Goal: Information Seeking & Learning: Understand process/instructions

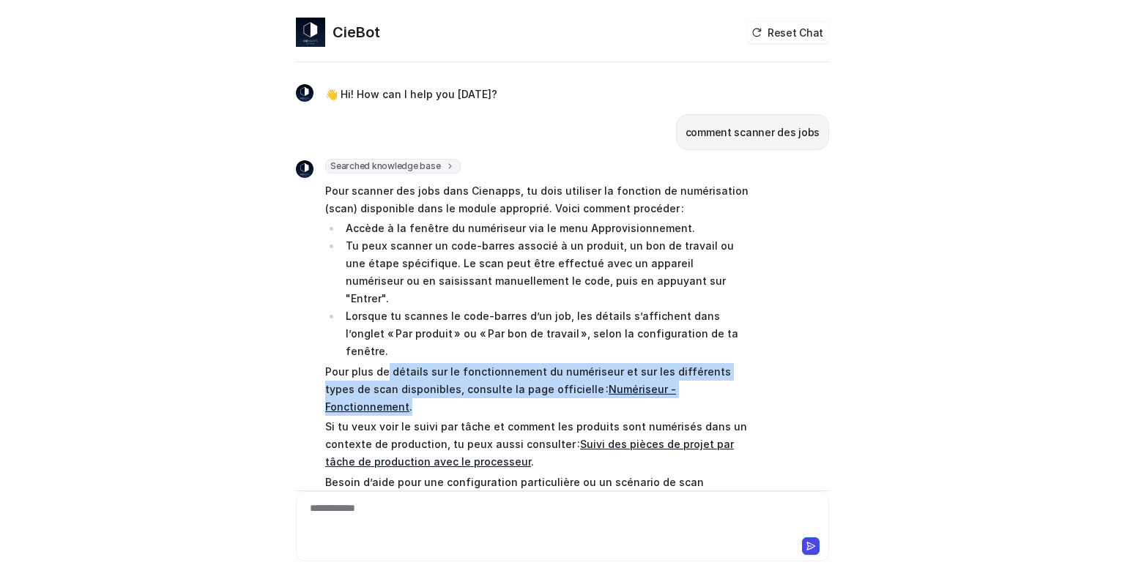
scroll to position [17, 0]
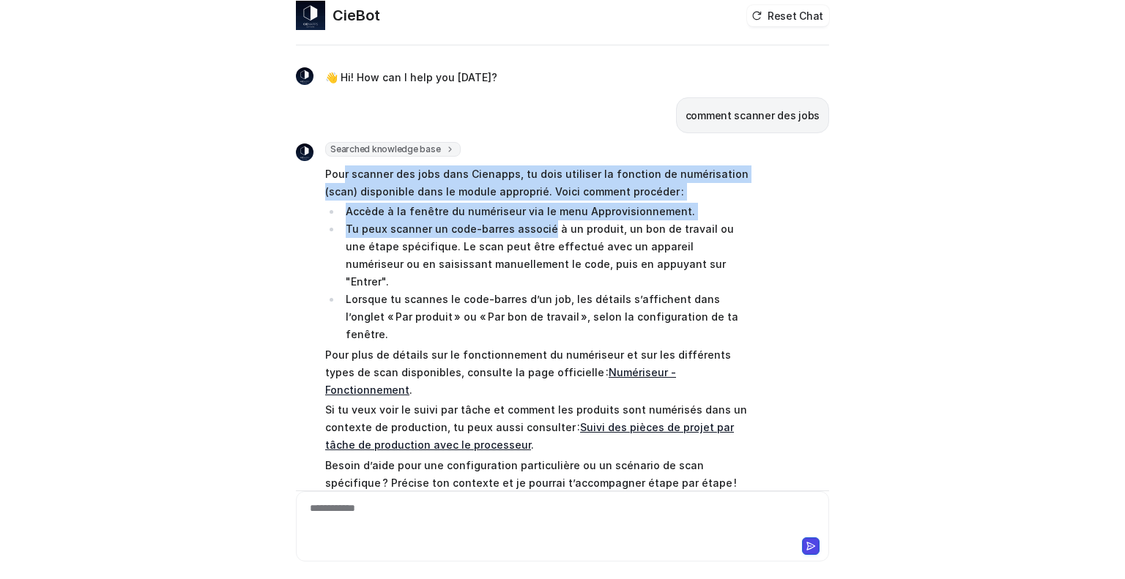
drag, startPoint x: 337, startPoint y: 168, endPoint x: 539, endPoint y: 226, distance: 210.0
click at [539, 226] on span "Pour scanner des jobs dans Cienapps, tu dois utiliser la fonction de numérisati…" at bounding box center [539, 329] width 428 height 332
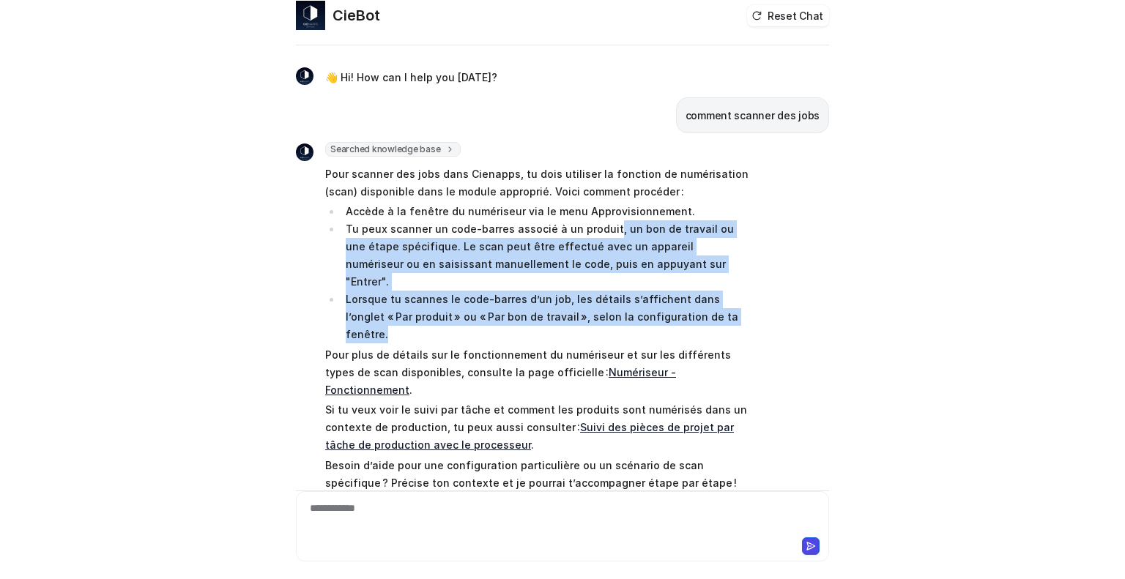
drag, startPoint x: 601, startPoint y: 222, endPoint x: 712, endPoint y: 294, distance: 132.2
click at [712, 294] on ul "Accède à la fenêtre du numériseur via le menu Approvisionnement. Tu peux scanne…" at bounding box center [539, 273] width 428 height 141
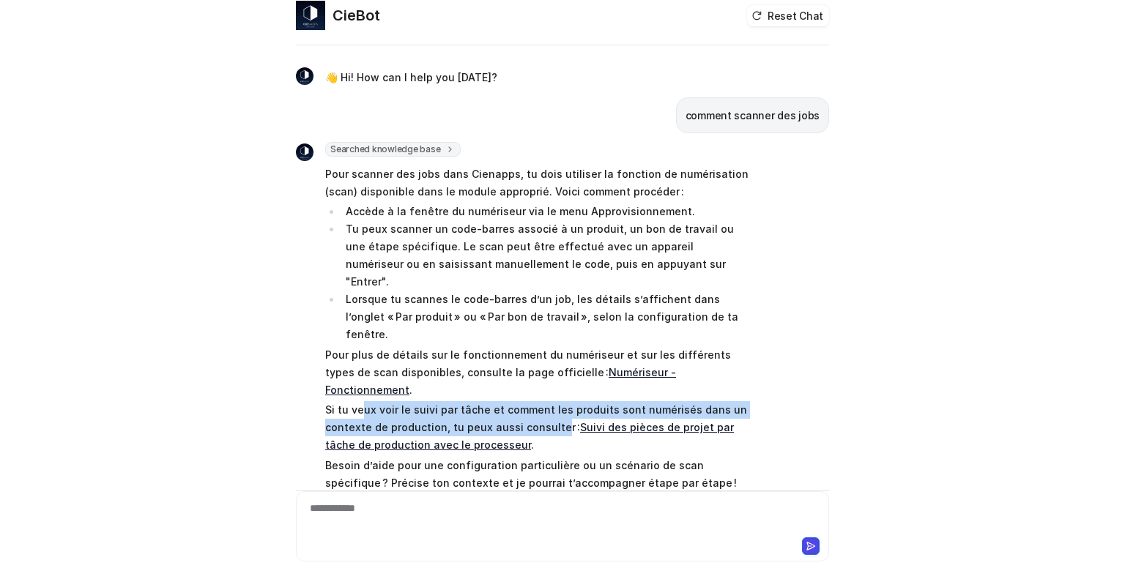
drag, startPoint x: 358, startPoint y: 356, endPoint x: 581, endPoint y: 370, distance: 223.0
click at [556, 401] on p "Si tu veux voir le suivi par tâche et comment les produits sont numérisés dans …" at bounding box center [539, 427] width 428 height 53
click at [623, 421] on link "Suivi des pièces de projet par tâche de production avec le processeur" at bounding box center [529, 436] width 409 height 30
click at [381, 502] on div at bounding box center [562, 518] width 526 height 34
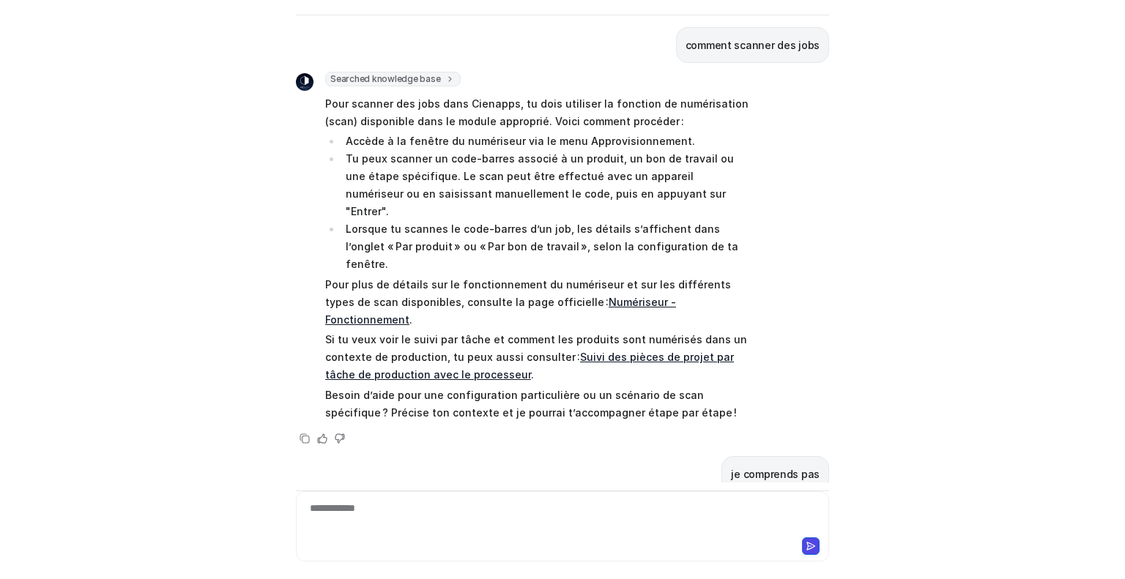
scroll to position [64, 0]
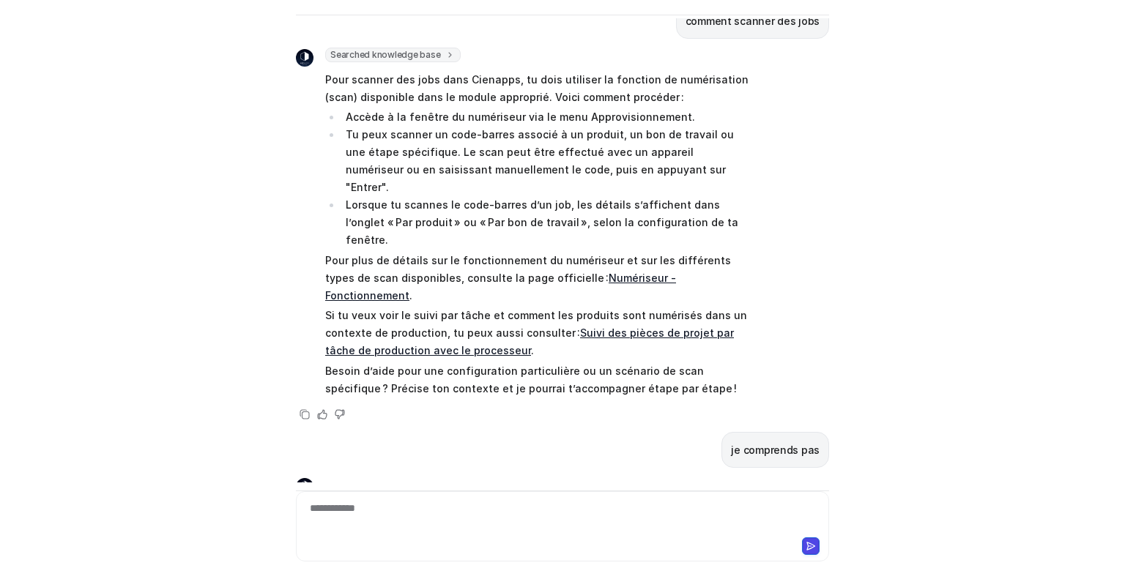
drag, startPoint x: 417, startPoint y: 494, endPoint x: 416, endPoint y: 511, distance: 17.6
click at [416, 511] on div "**********" at bounding box center [562, 526] width 533 height 70
click at [416, 511] on div "**********" at bounding box center [562, 518] width 526 height 34
click at [416, 511] on div at bounding box center [562, 518] width 526 height 34
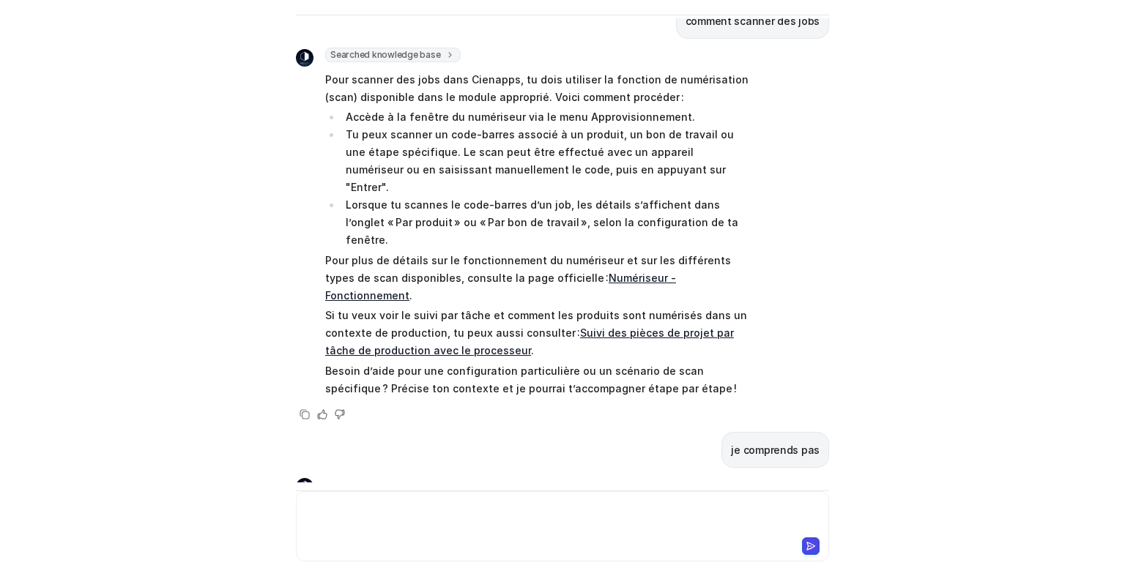
click at [416, 511] on div at bounding box center [562, 518] width 526 height 34
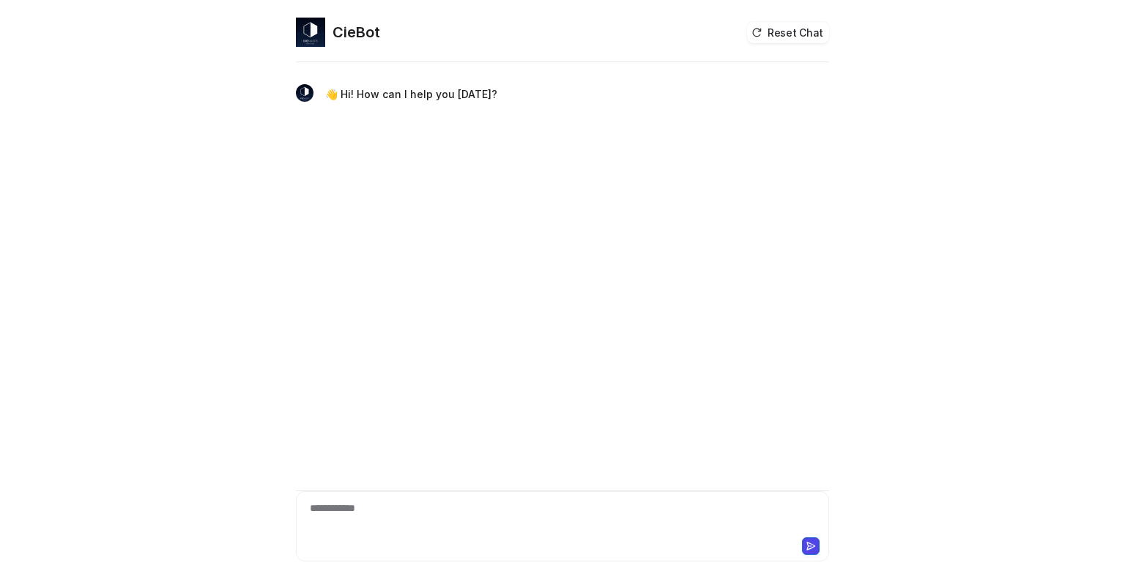
click at [403, 505] on div "**********" at bounding box center [562, 518] width 526 height 34
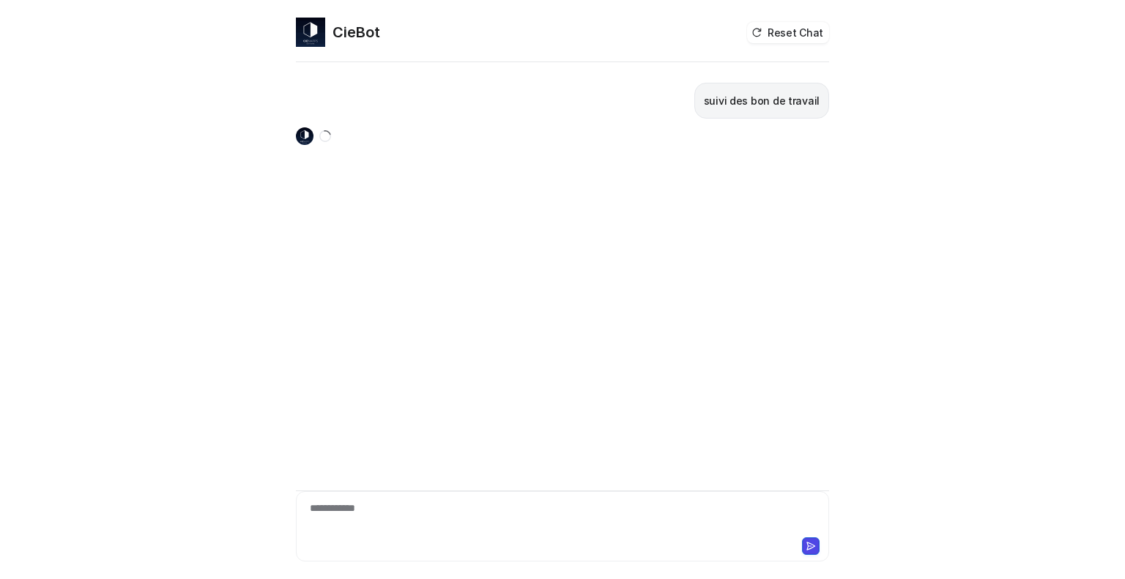
click at [419, 502] on div "**********" at bounding box center [562, 518] width 526 height 34
click at [800, 31] on button "Reset Chat" at bounding box center [788, 32] width 82 height 21
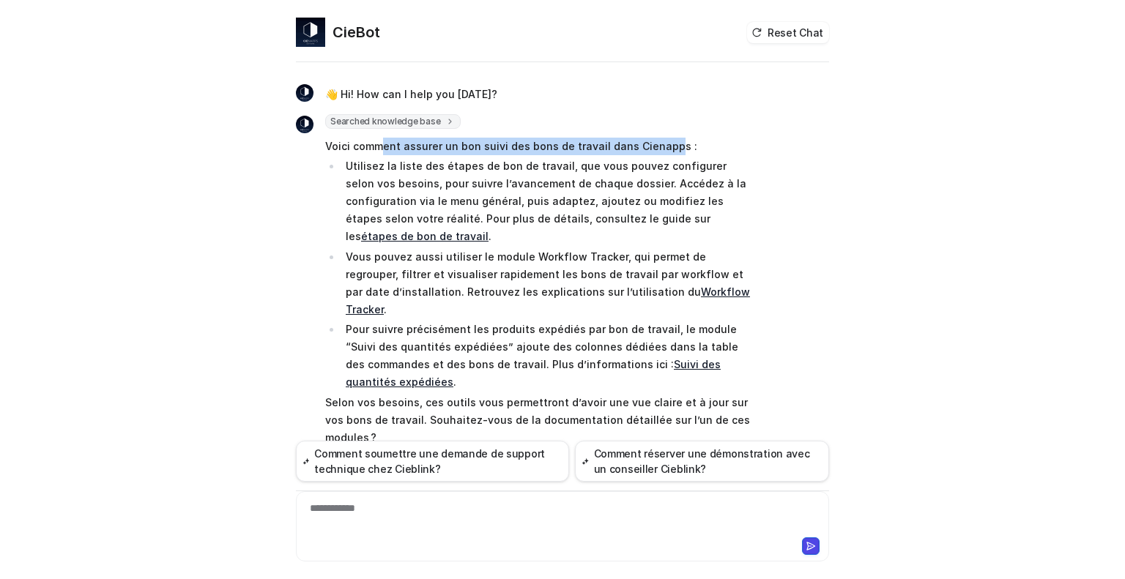
drag, startPoint x: 379, startPoint y: 151, endPoint x: 657, endPoint y: 146, distance: 277.6
click at [665, 144] on p "Voici comment assurer un bon suivi des bons de travail dans Cienapps :" at bounding box center [539, 147] width 428 height 18
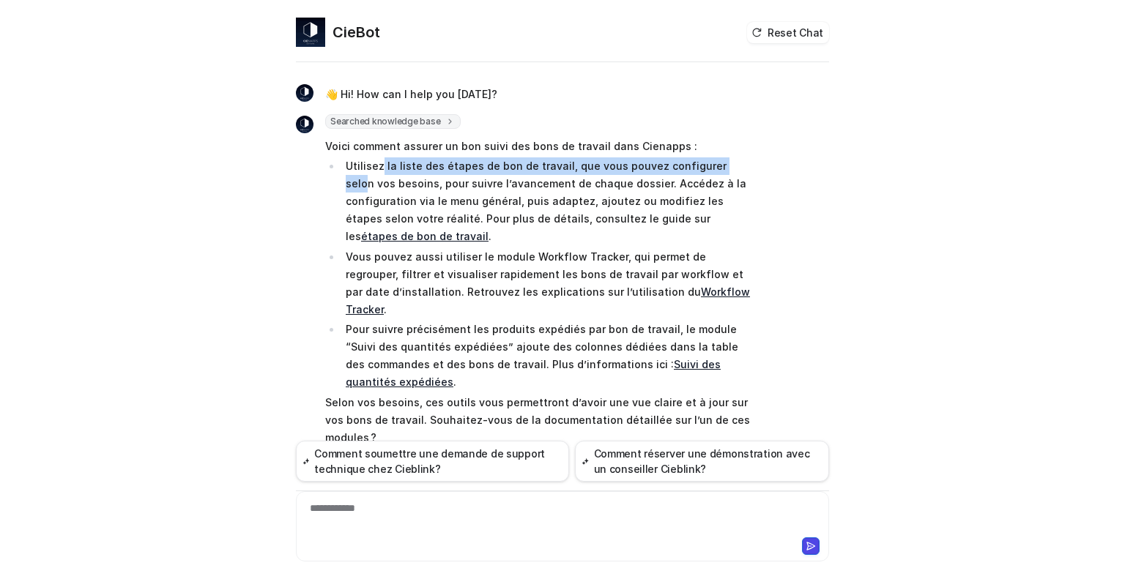
drag, startPoint x: 381, startPoint y: 160, endPoint x: 724, endPoint y: 169, distance: 343.5
click at [724, 170] on p "Utilisez la liste des étapes de bon de travail, que vous pouvez configurer selo…" at bounding box center [550, 201] width 408 height 88
click at [505, 168] on p "Utilisez la liste des étapes de bon de travail, que vous pouvez configurer selo…" at bounding box center [550, 201] width 408 height 88
click at [633, 256] on p "Vous pouvez aussi utiliser le module Workflow Tracker, qui permet de regrouper,…" at bounding box center [550, 283] width 408 height 70
click at [488, 230] on link "étapes de bon de travail" at bounding box center [424, 236] width 127 height 12
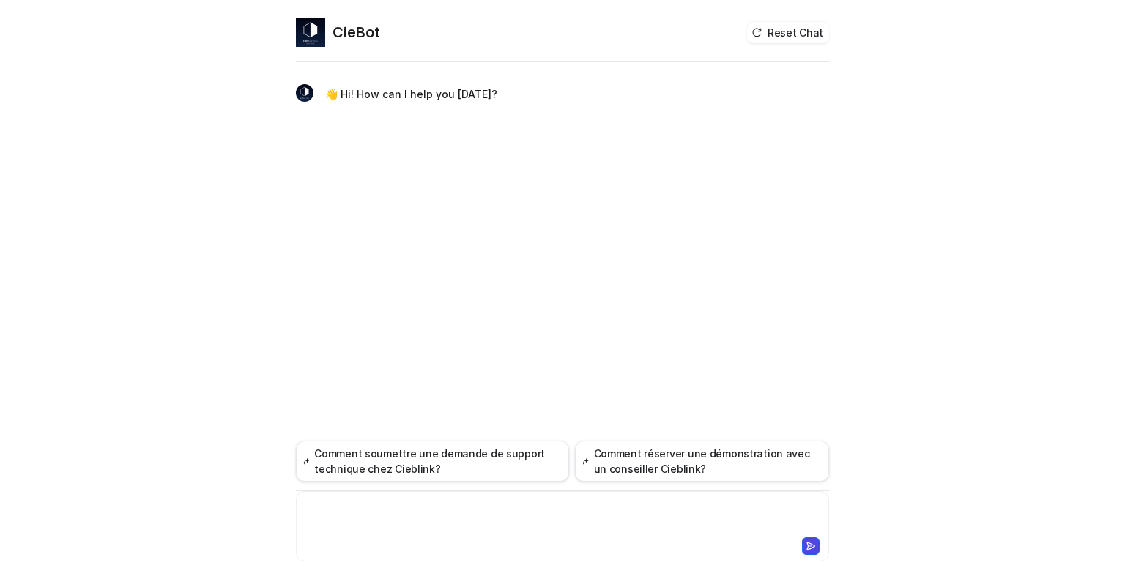
click at [465, 509] on div at bounding box center [562, 518] width 526 height 34
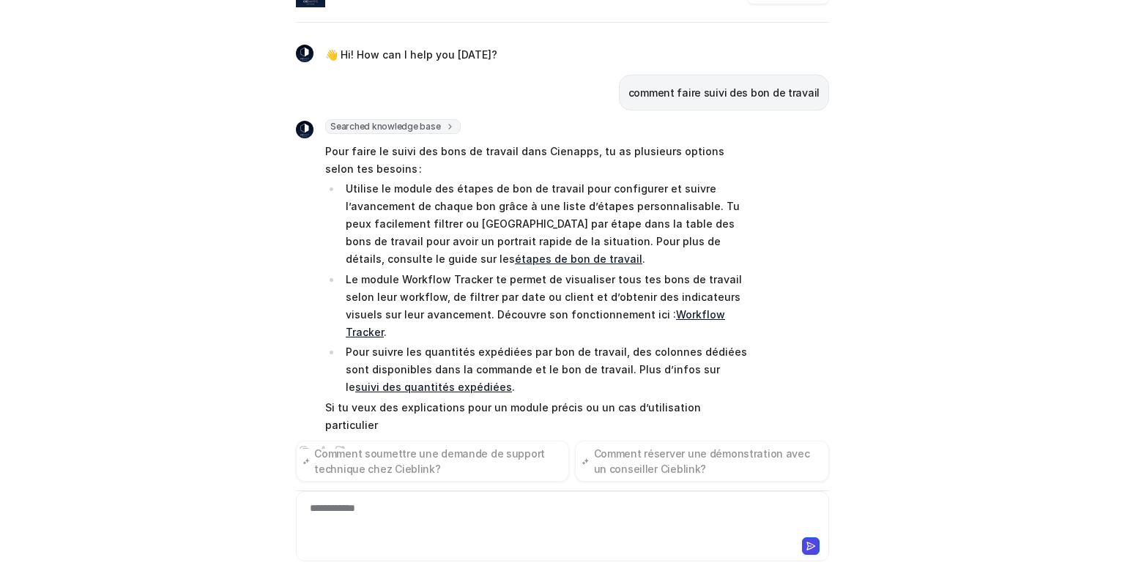
scroll to position [10, 0]
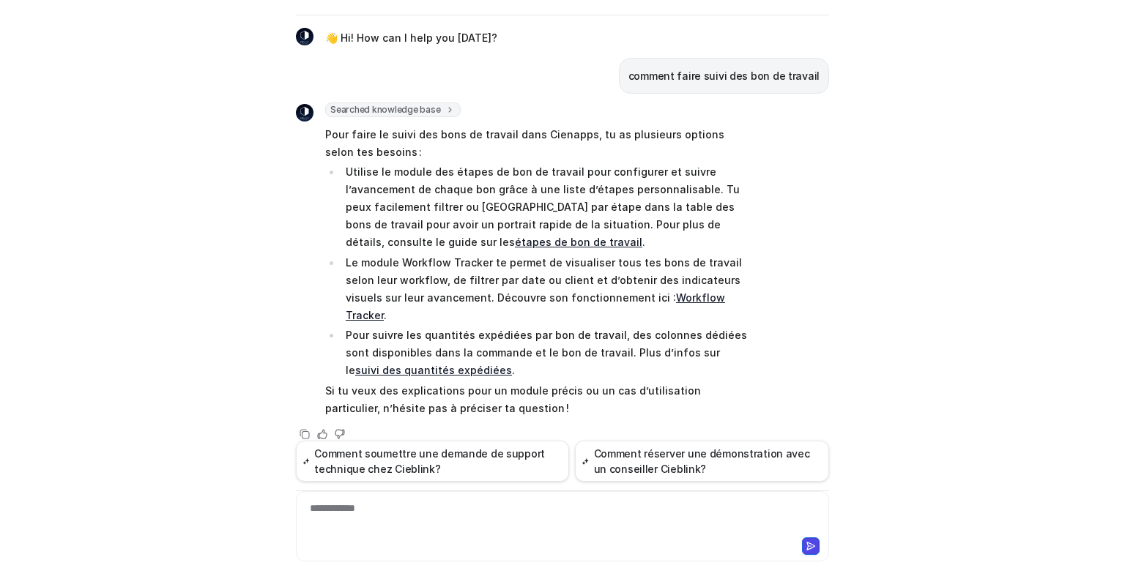
click at [642, 236] on link "étapes de bon de travail" at bounding box center [578, 242] width 127 height 12
click at [360, 502] on div at bounding box center [562, 518] width 526 height 34
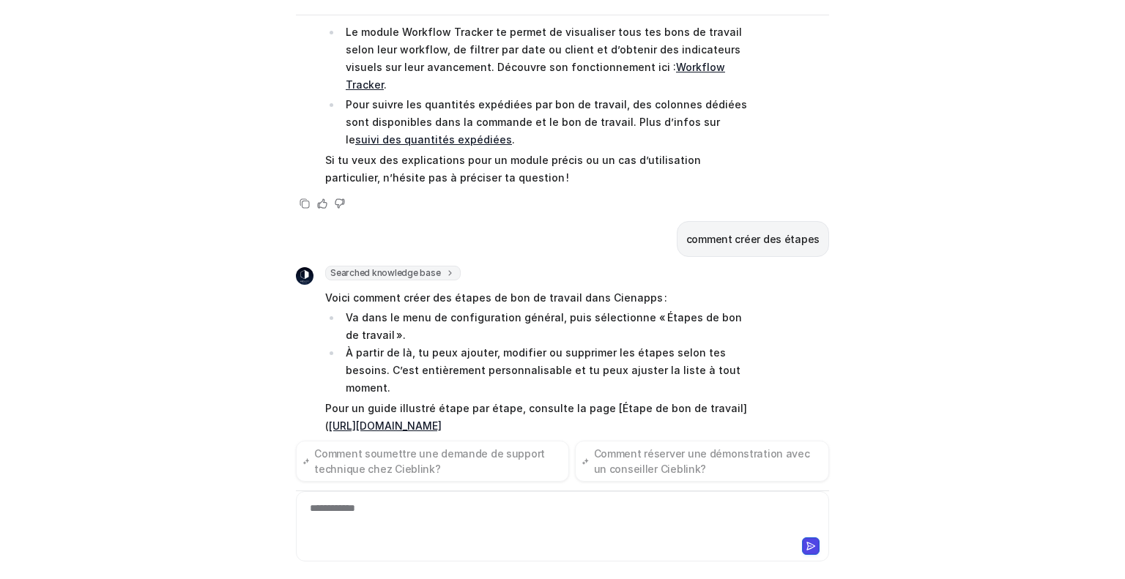
scroll to position [242, 0]
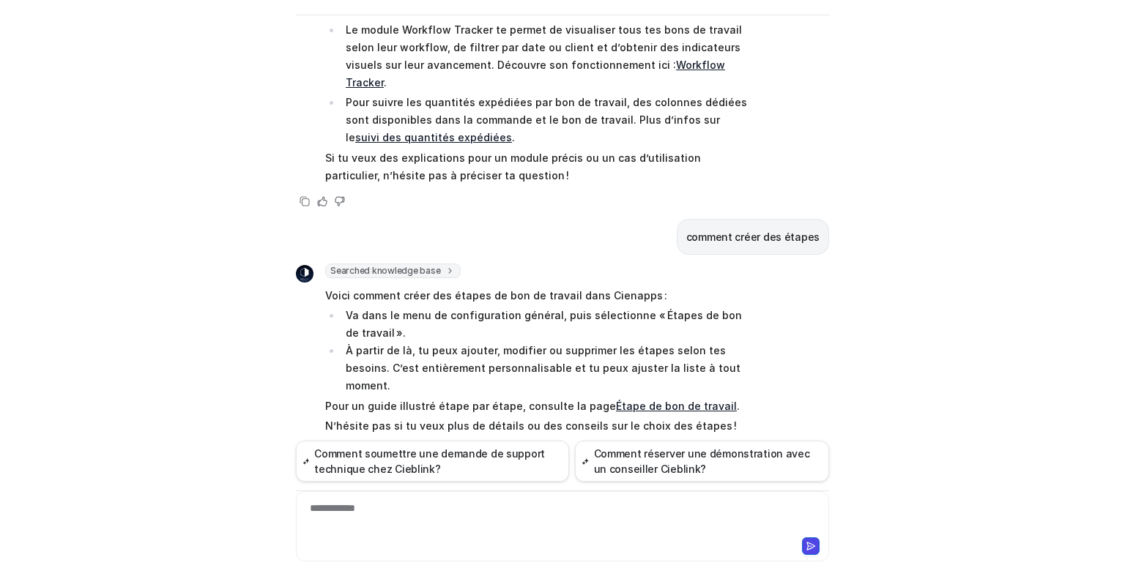
click at [638, 400] on link "Étape de bon de travail" at bounding box center [676, 406] width 121 height 12
